Goal: Register for event/course

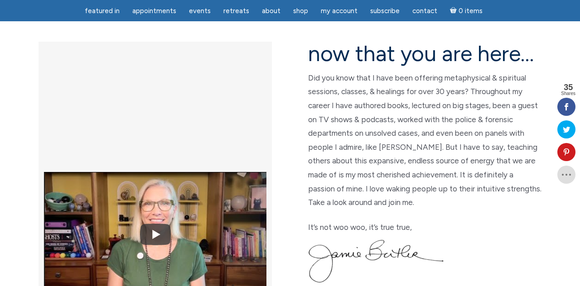
scroll to position [238, 0]
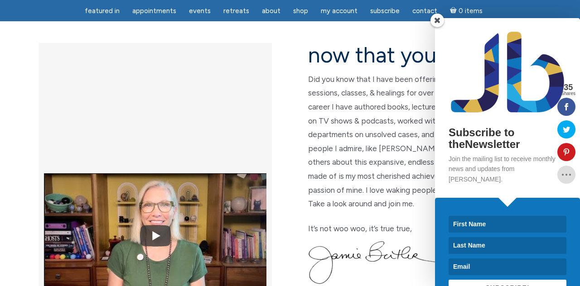
click at [438, 27] on span at bounding box center [437, 21] width 14 height 14
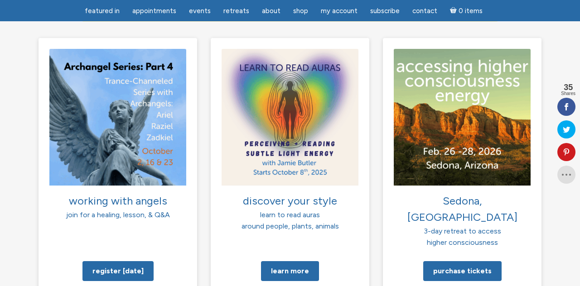
scroll to position [672, 0]
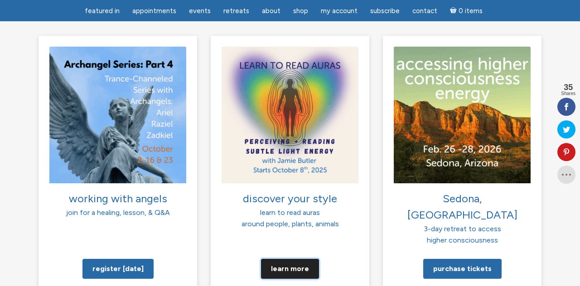
click at [300, 259] on link "Learn more" at bounding box center [290, 269] width 58 height 20
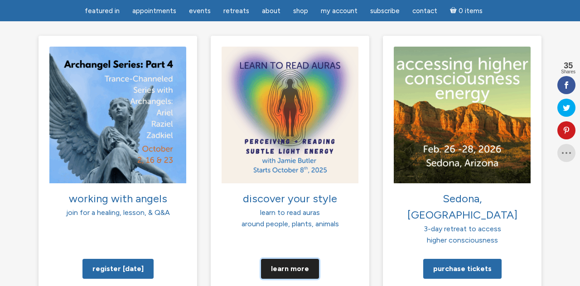
scroll to position [715, 0]
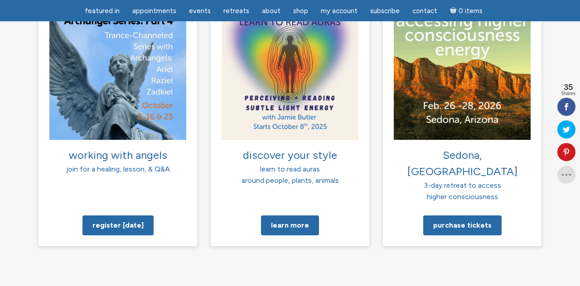
click at [293, 216] on link "Learn more" at bounding box center [290, 226] width 58 height 20
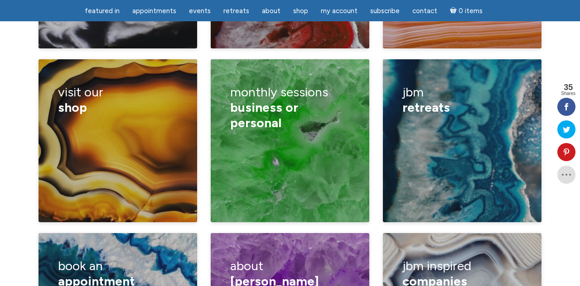
scroll to position [1458, 0]
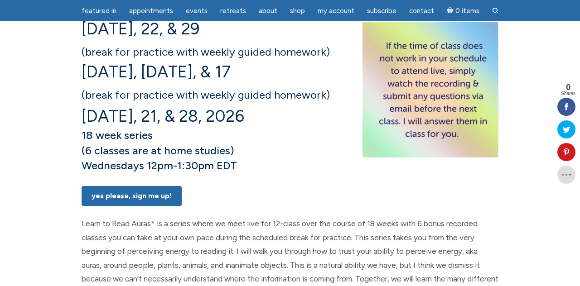
scroll to position [197, 0]
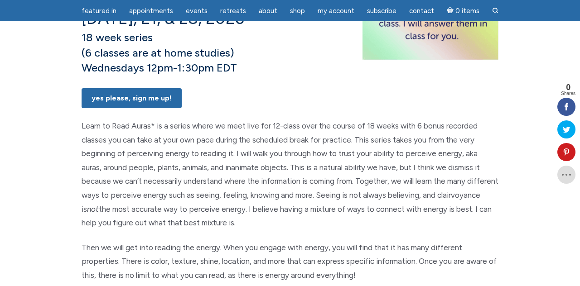
scroll to position [295, 0]
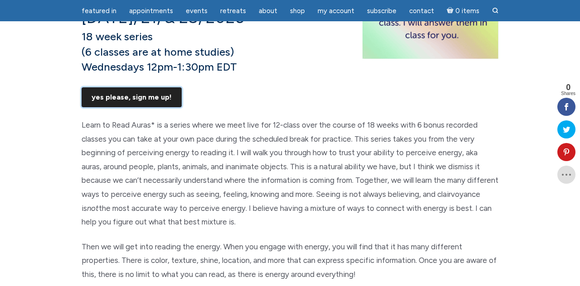
click at [154, 107] on link "Yes Please, Sign Me UP!" at bounding box center [132, 97] width 100 height 20
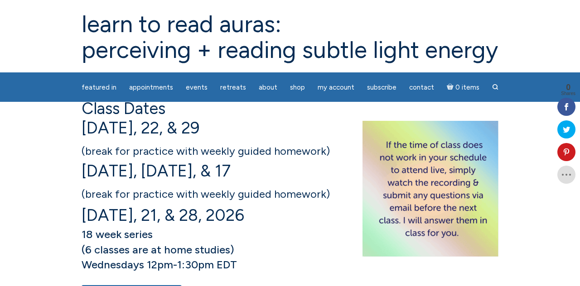
scroll to position [0, 0]
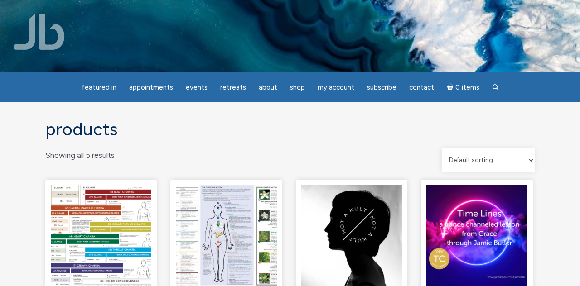
click at [109, 82] on link "featured in" at bounding box center [99, 88] width 46 height 18
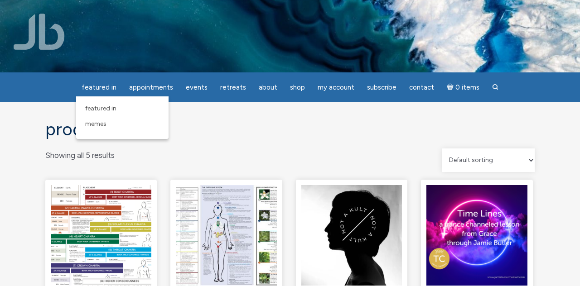
click at [151, 91] on link "Appointments" at bounding box center [151, 88] width 55 height 18
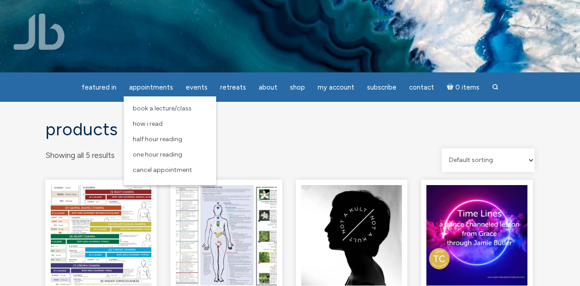
click at [199, 85] on span "Events" at bounding box center [197, 87] width 22 height 8
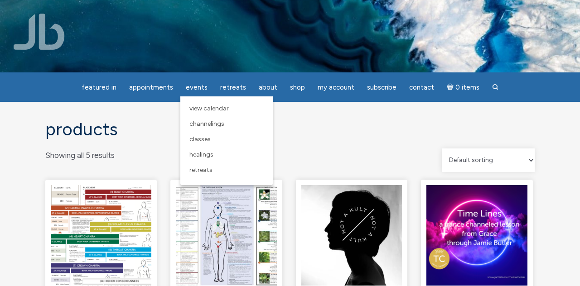
click at [207, 160] on link "Healings" at bounding box center [226, 154] width 83 height 15
